Goal: Task Accomplishment & Management: Manage account settings

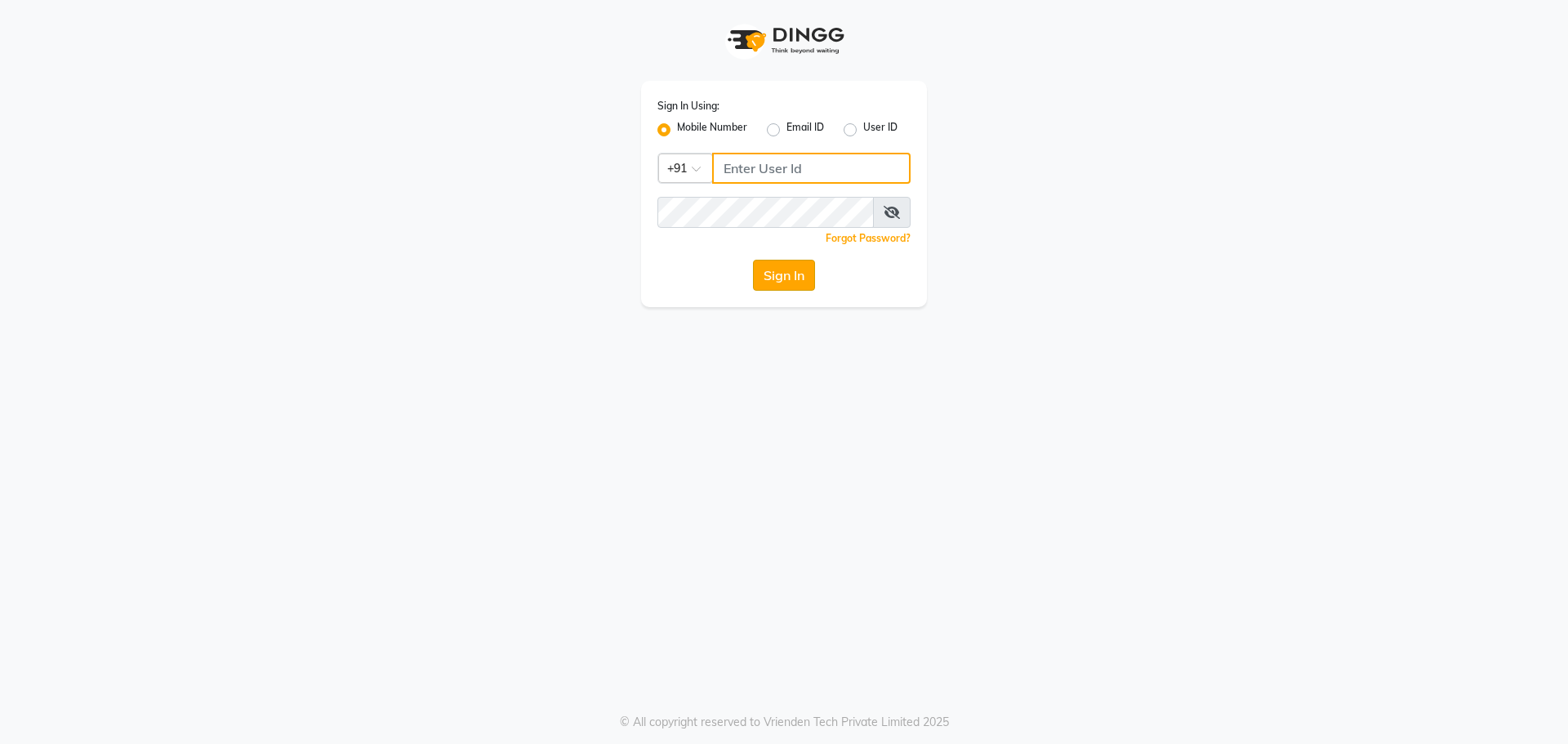
type input "8559033058"
click at [797, 286] on button "Sign In" at bounding box center [784, 276] width 62 height 31
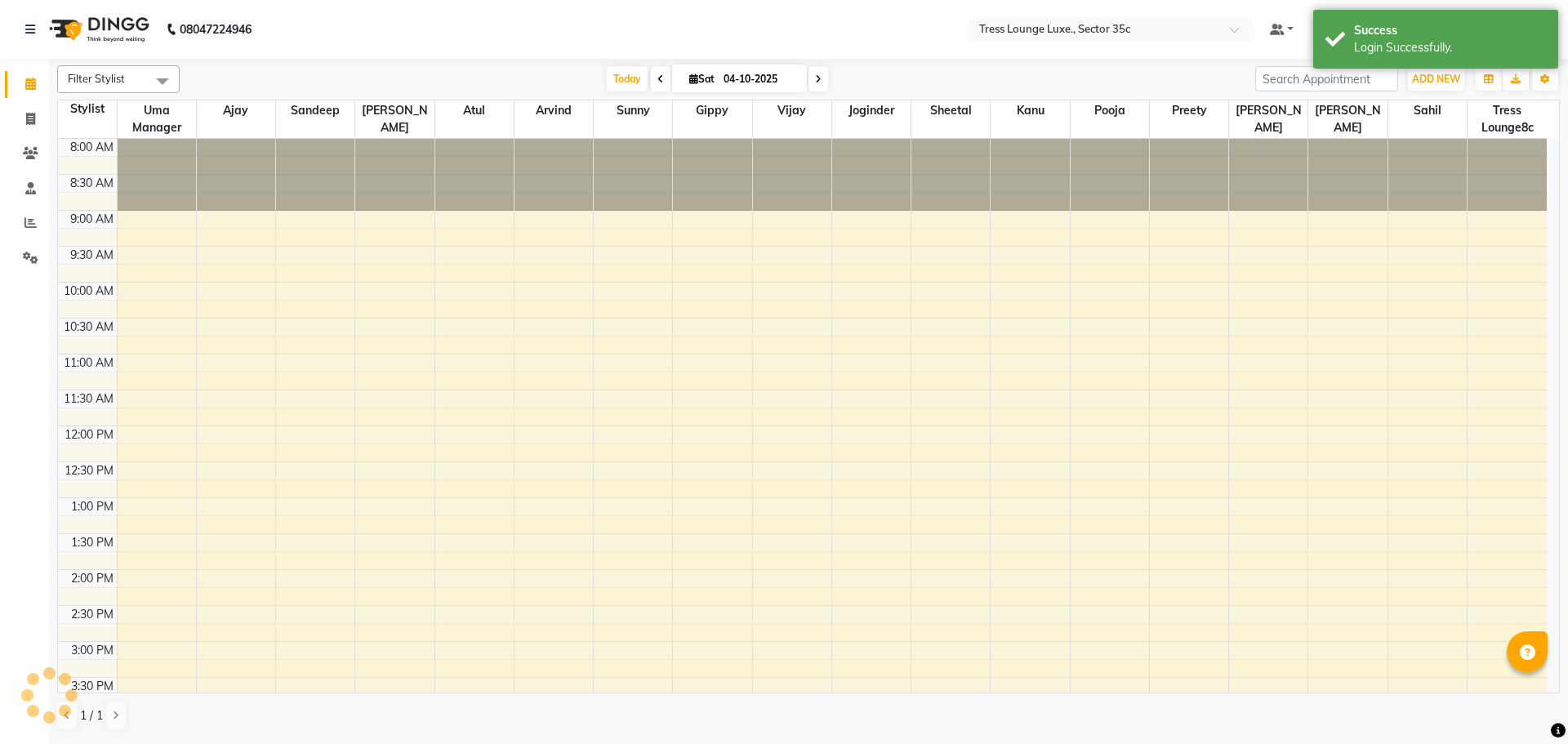
scroll to position [493, 0]
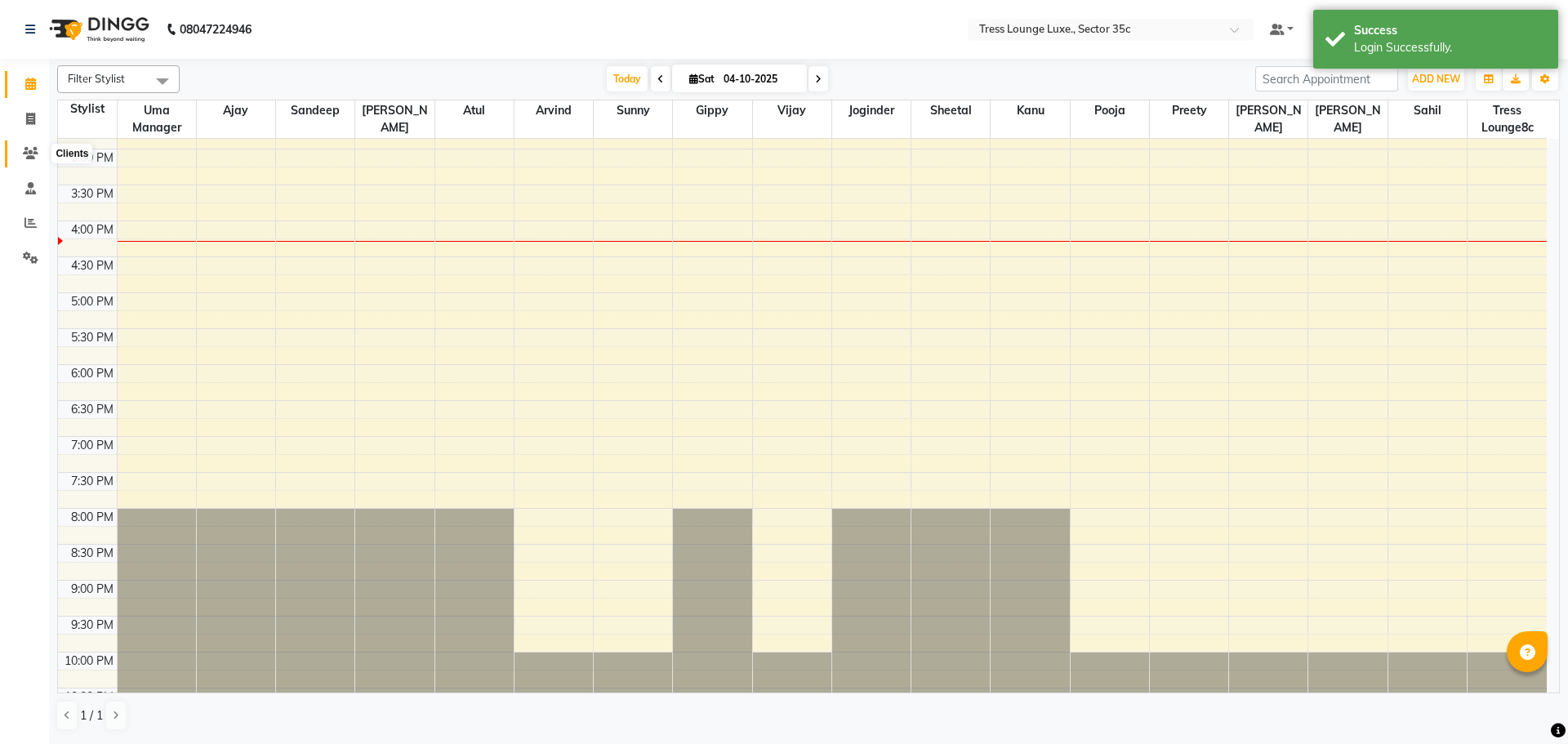
click at [18, 155] on span at bounding box center [30, 154] width 29 height 19
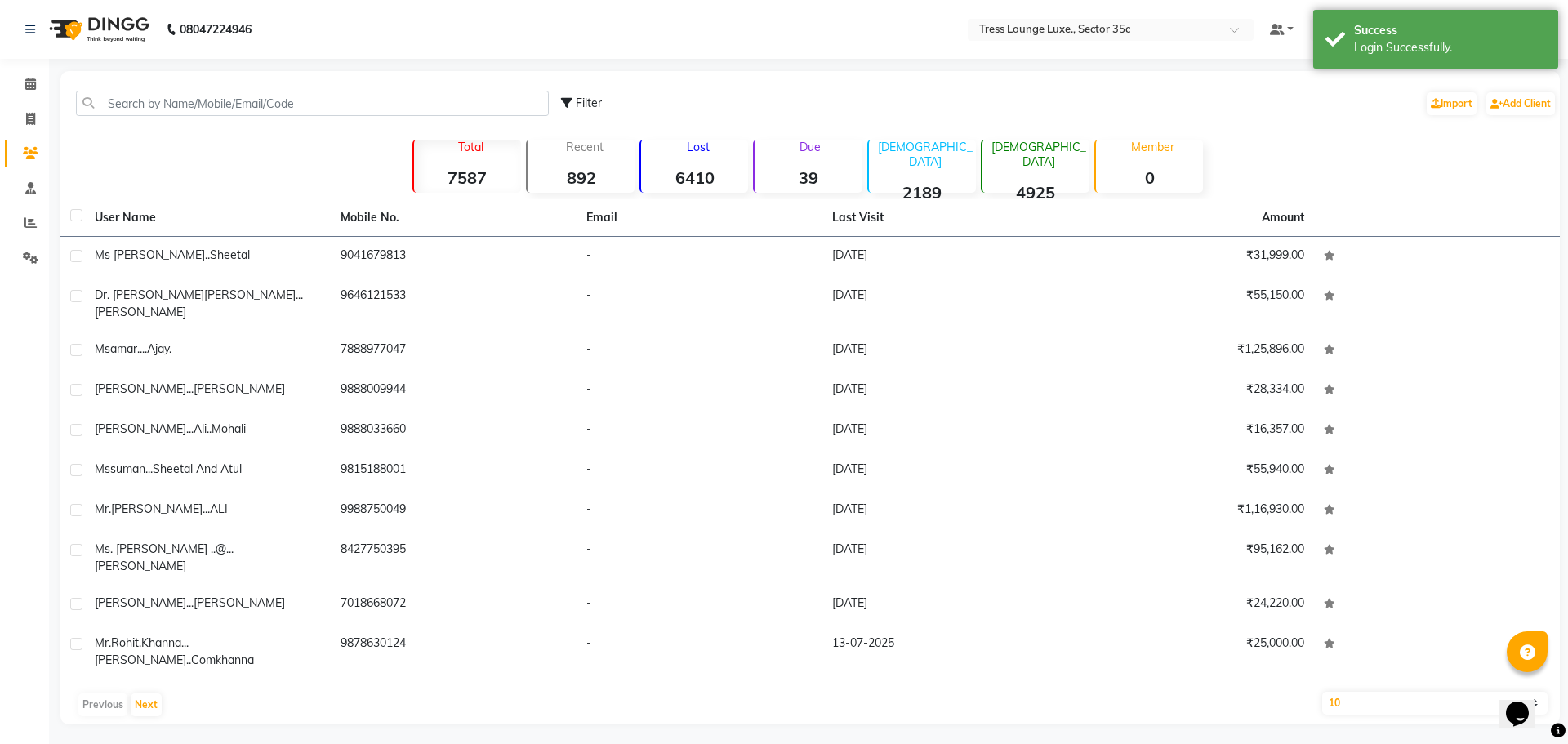
click at [268, 80] on div "Filter Import Add Client" at bounding box center [810, 103] width 1492 height 51
click at [250, 115] on input "text" at bounding box center [312, 103] width 473 height 25
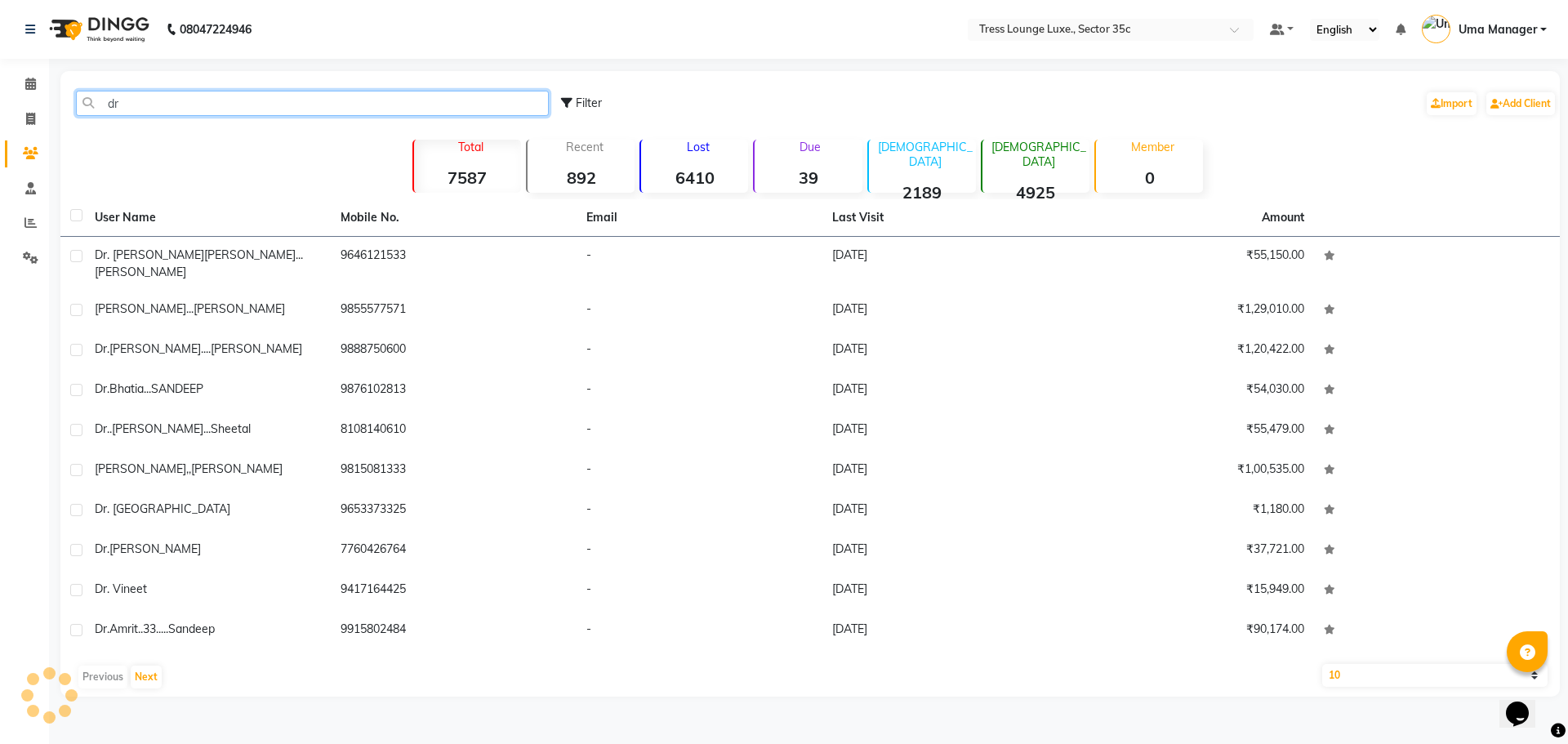
type input "d"
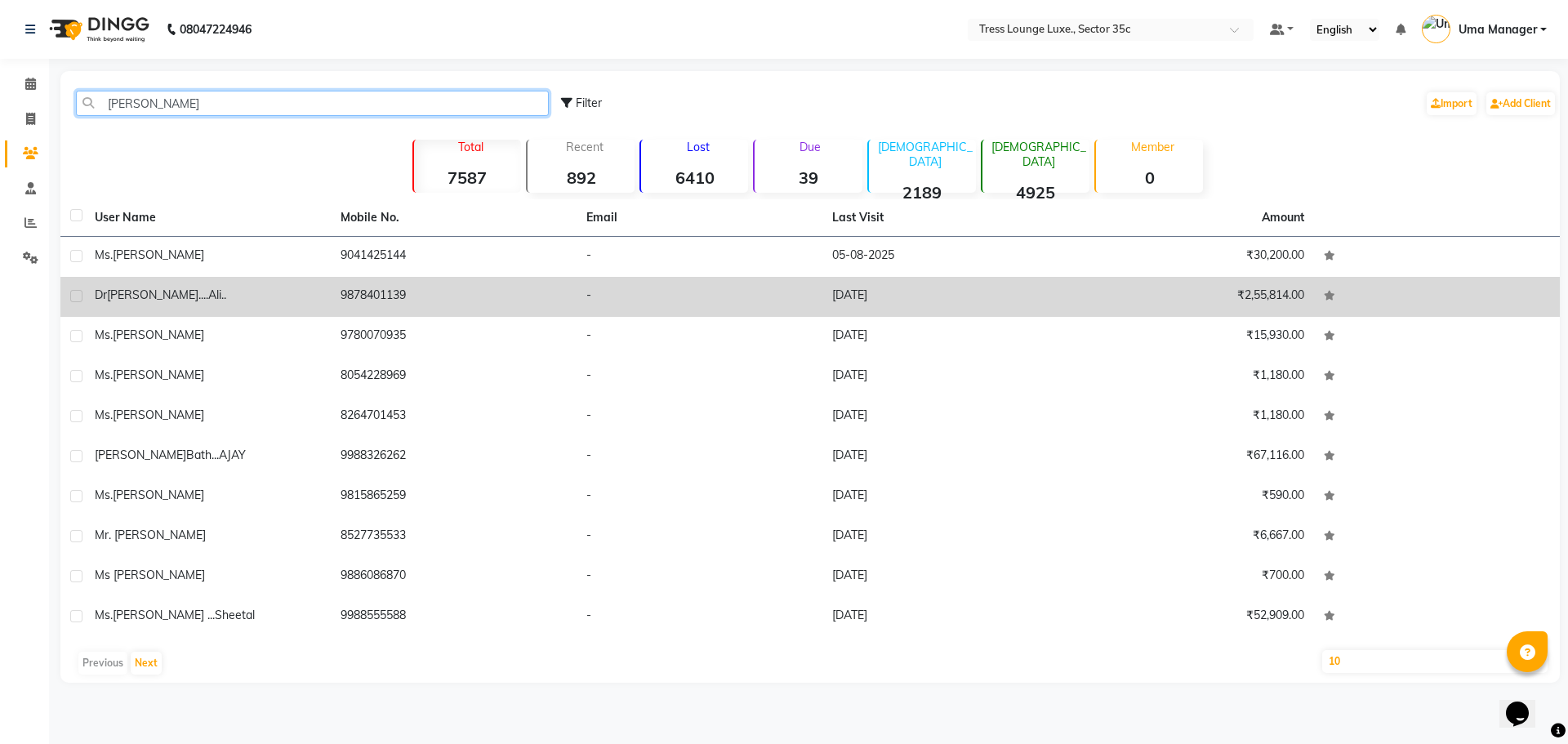
type input "[PERSON_NAME]"
click at [392, 292] on td "9878401139" at bounding box center [453, 297] width 246 height 40
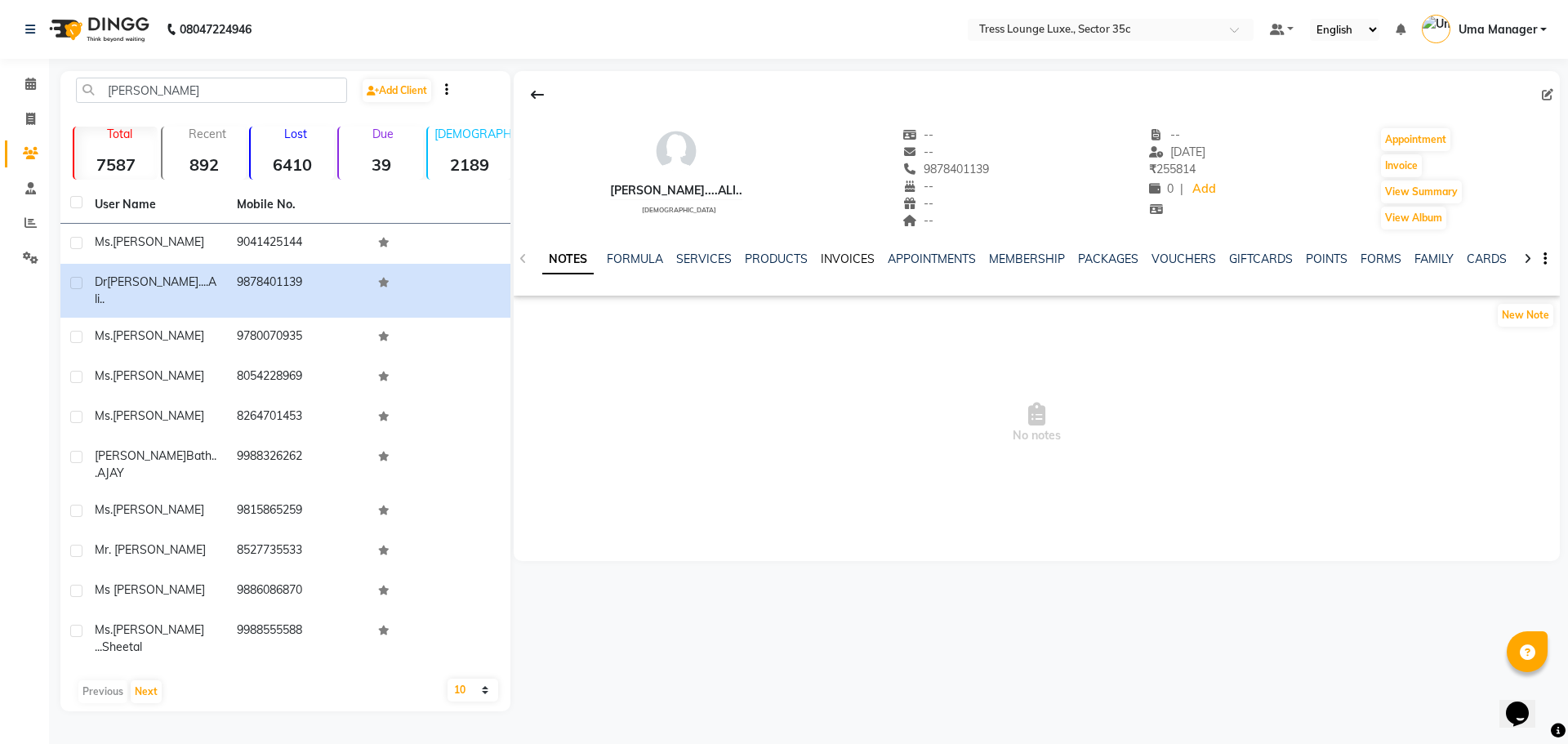
click at [847, 254] on link "INVOICES" at bounding box center [848, 258] width 54 height 15
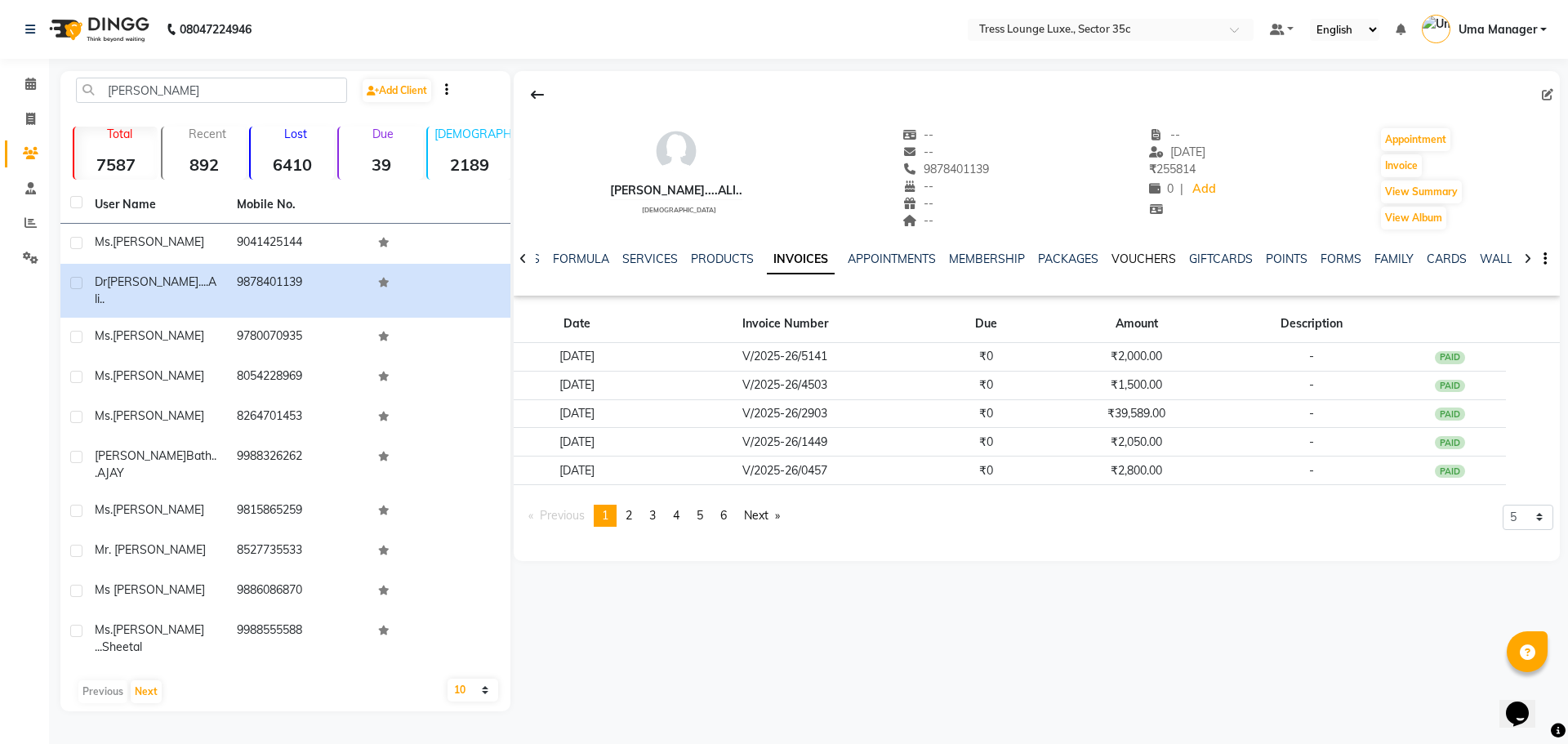
click at [1133, 258] on link "VOUCHERS" at bounding box center [1143, 258] width 64 height 15
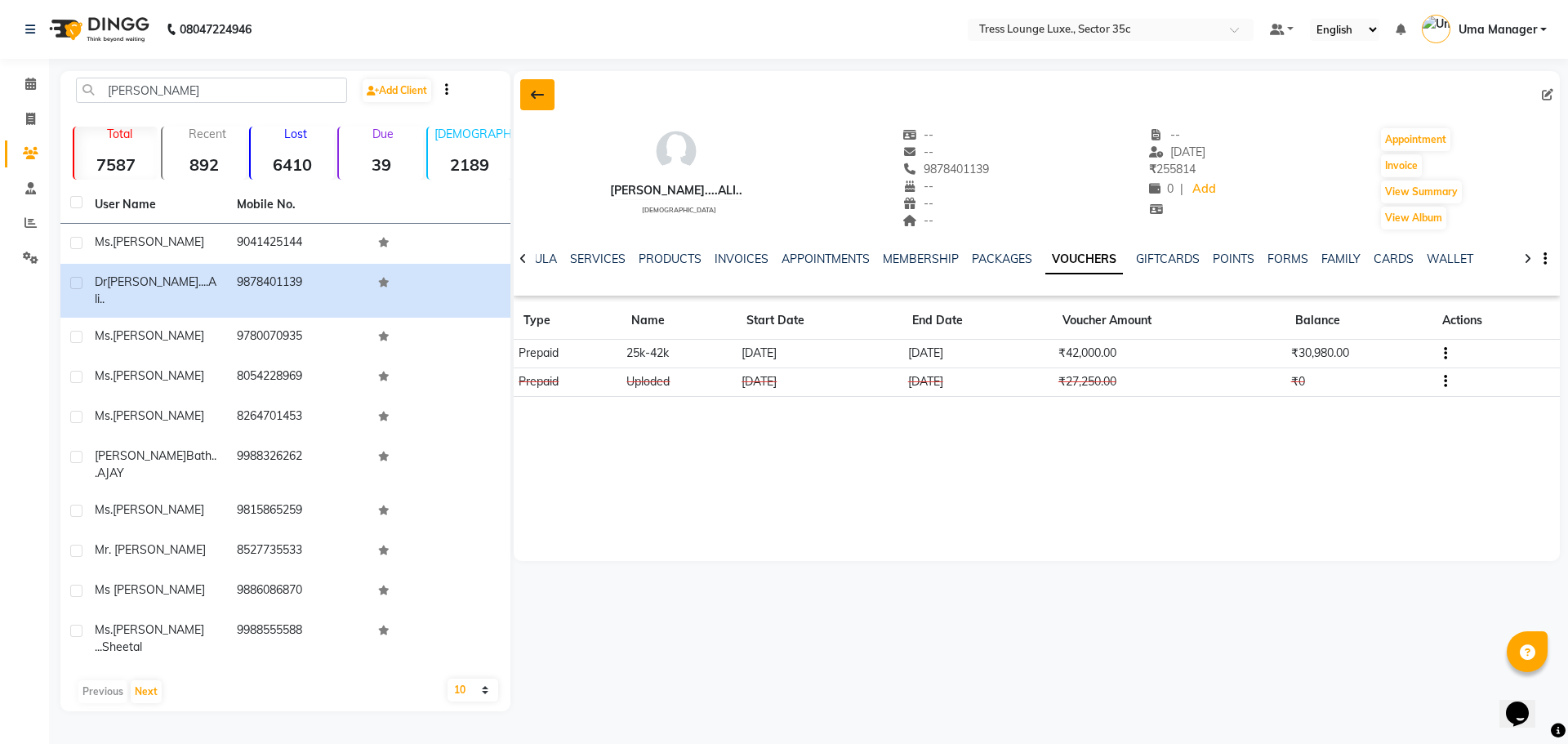
click at [529, 99] on button at bounding box center [537, 95] width 34 height 31
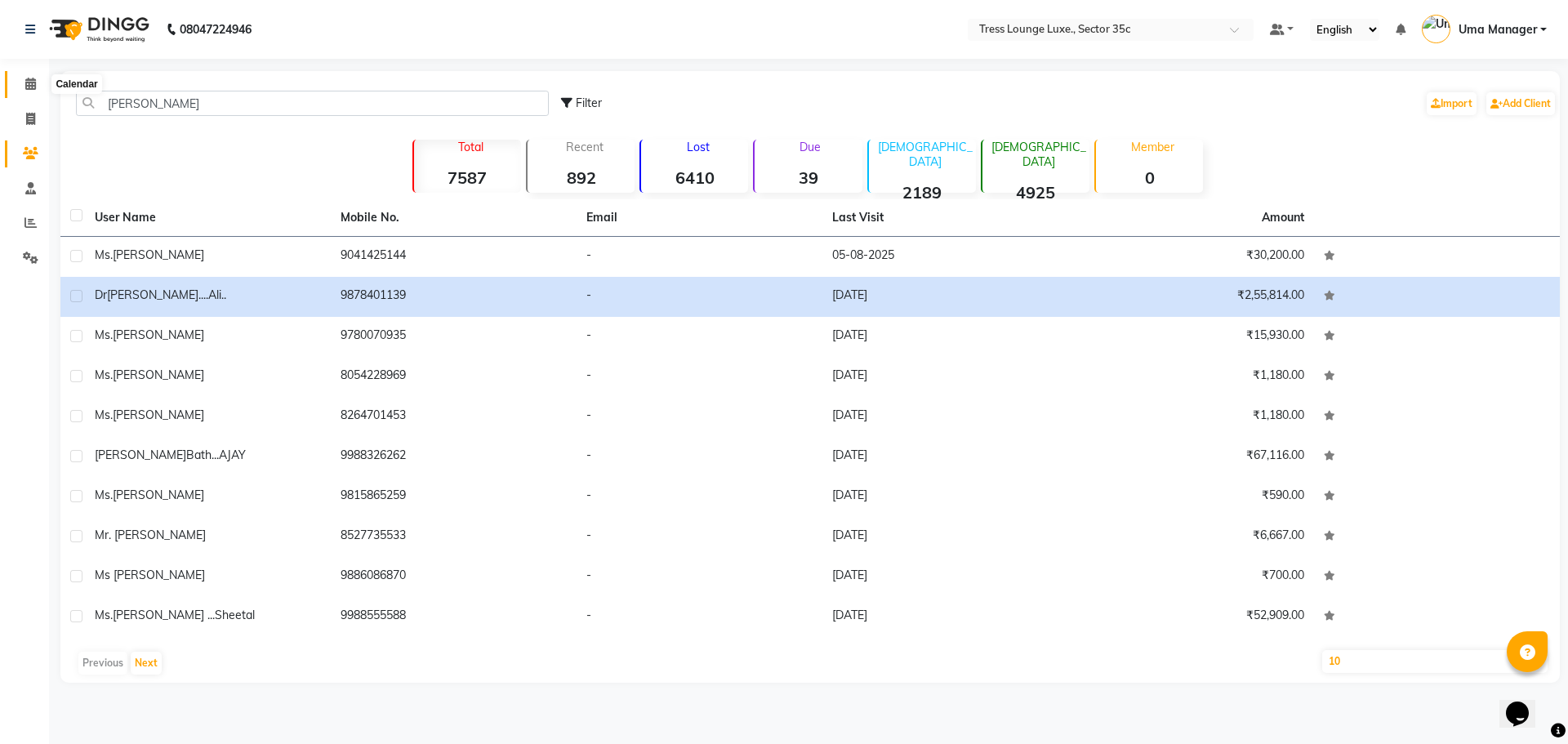
click at [20, 83] on span at bounding box center [30, 84] width 29 height 19
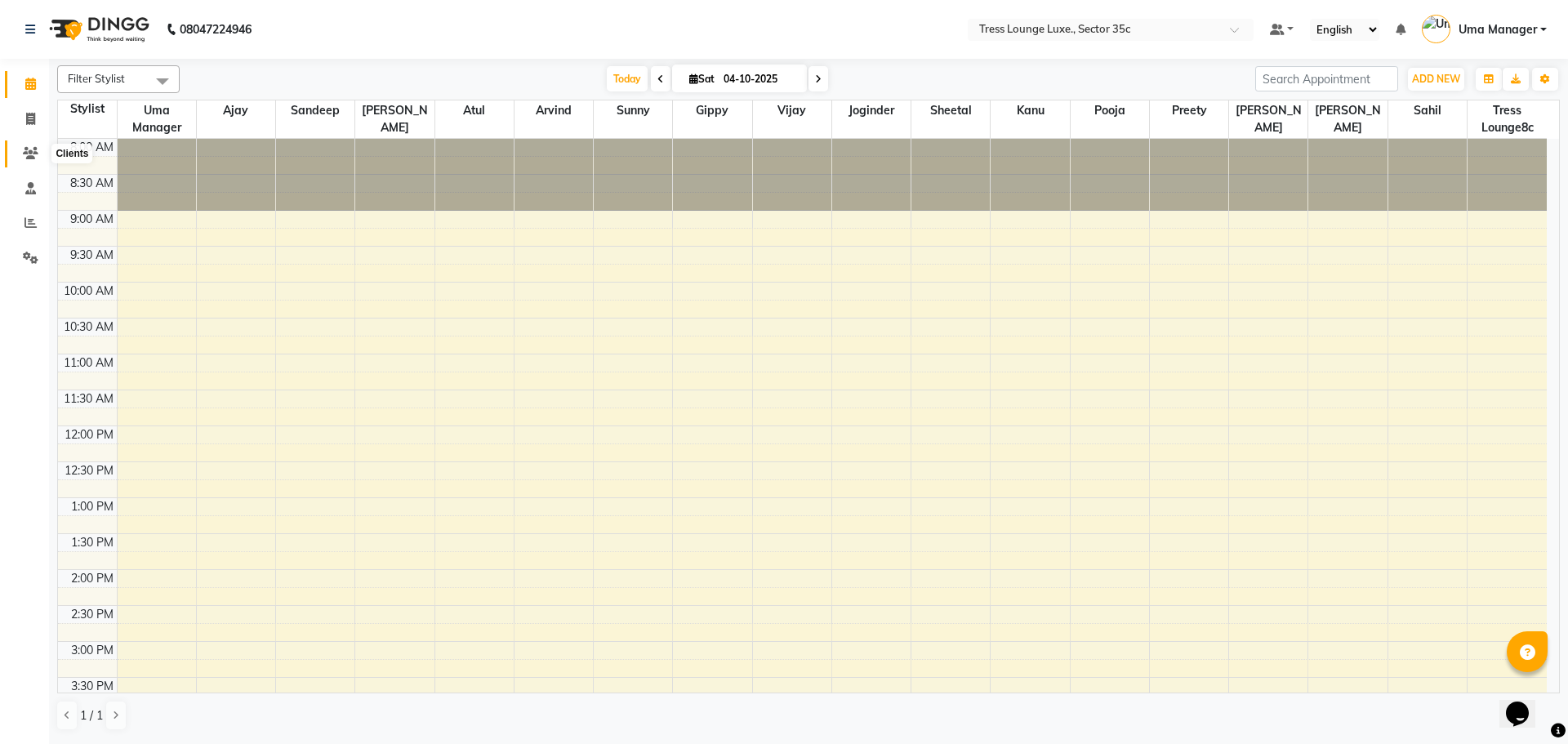
click at [39, 149] on span at bounding box center [30, 154] width 29 height 19
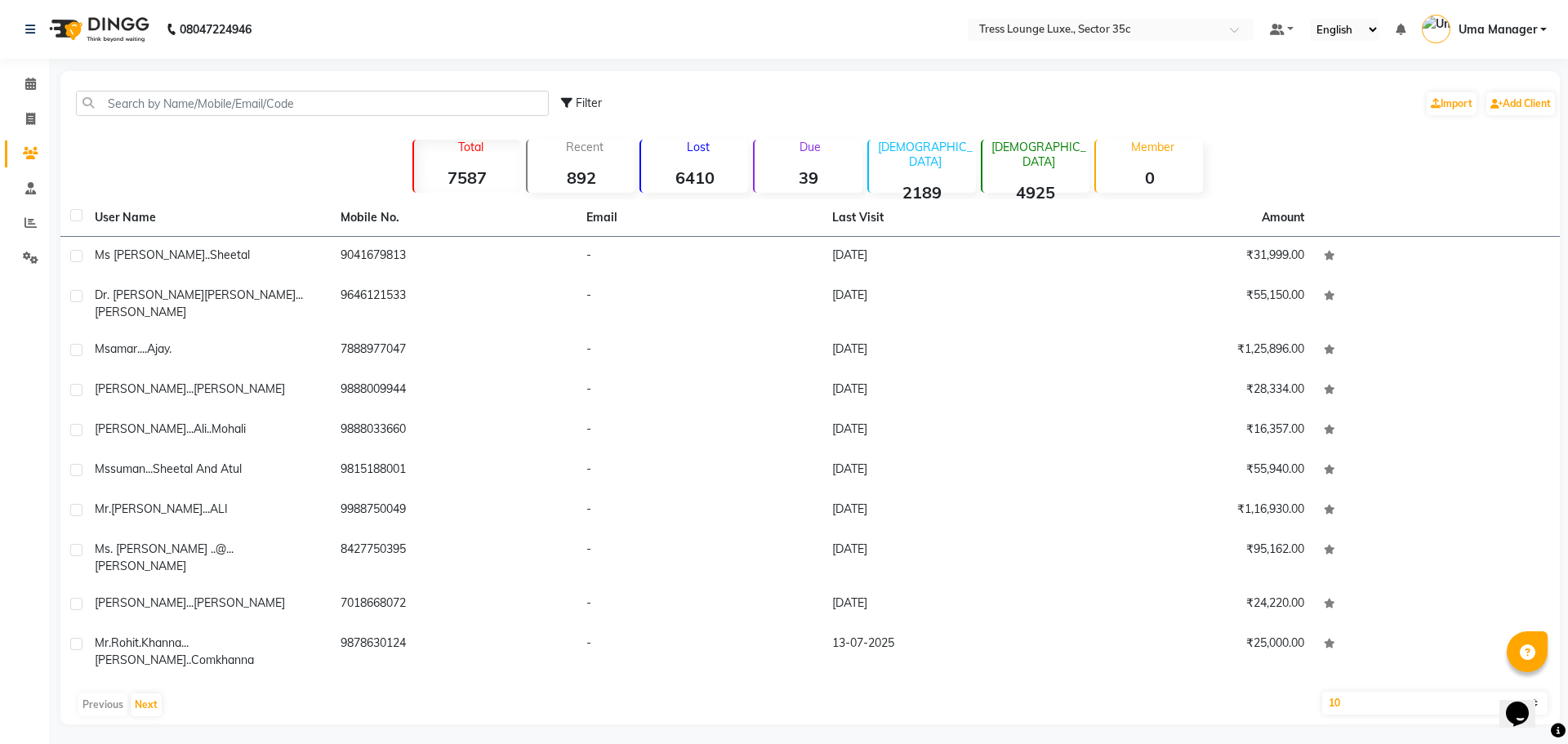
click at [1299, 74] on div "Filter Import Add Client Total 7587 Recent 892 Lost 6410 Due 39 [DEMOGRAPHIC_DA…" at bounding box center [810, 398] width 1499 height 654
